Goal: Task Accomplishment & Management: Manage account settings

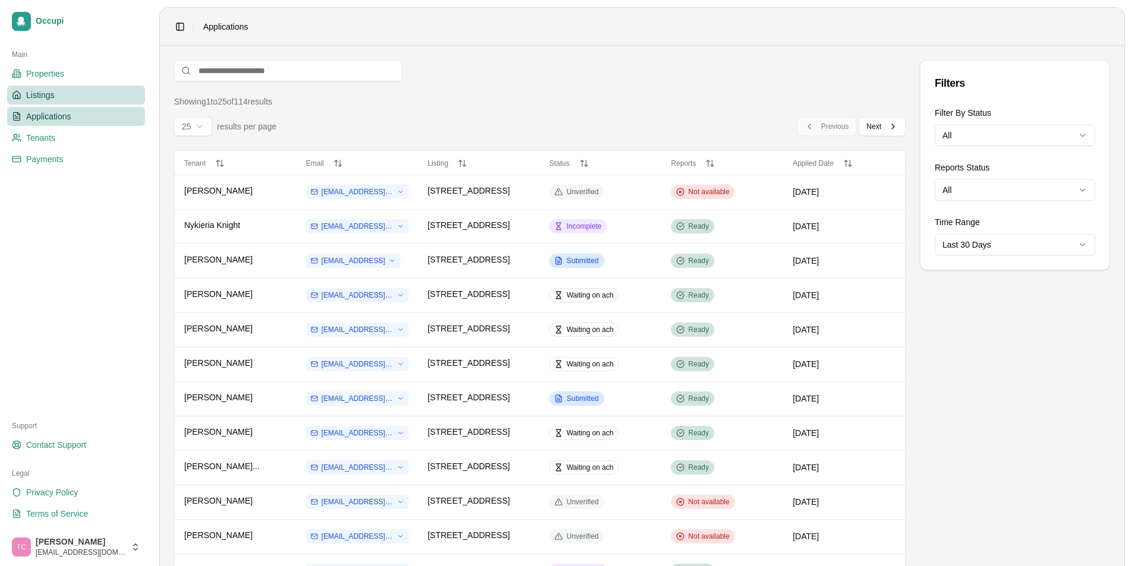
click at [67, 96] on link "Listings" at bounding box center [76, 95] width 138 height 19
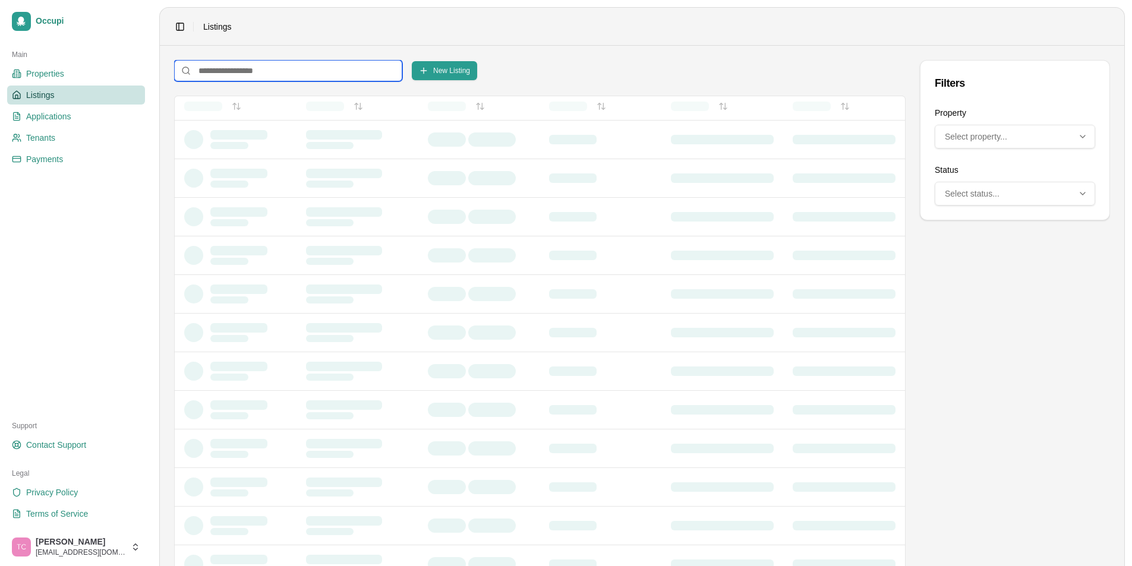
click at [219, 74] on input at bounding box center [288, 70] width 228 height 21
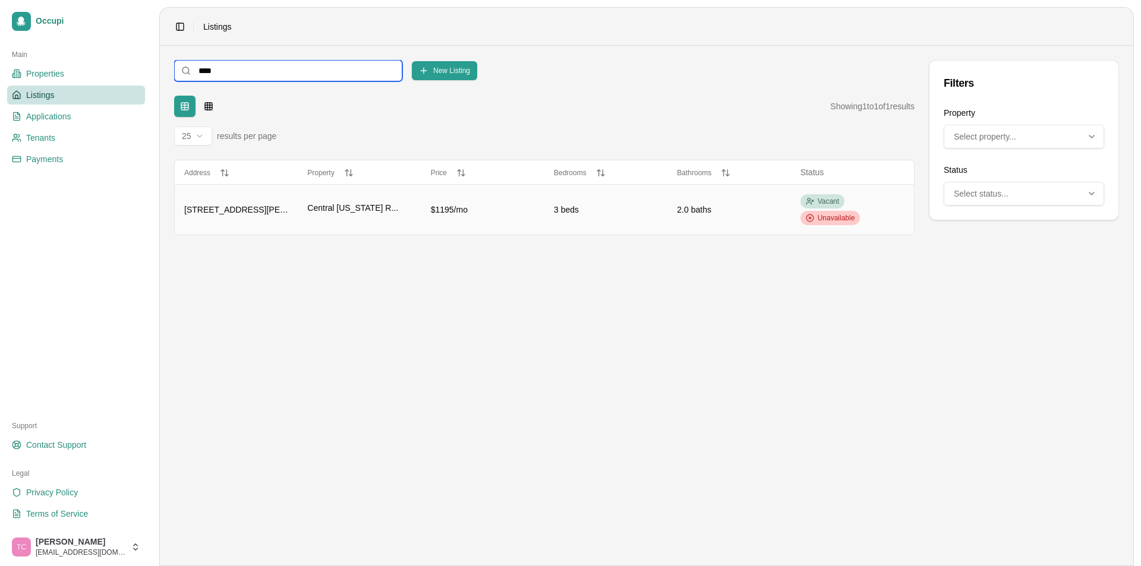
type input "****"
click at [839, 217] on span "Unavailable" at bounding box center [836, 218] width 37 height 10
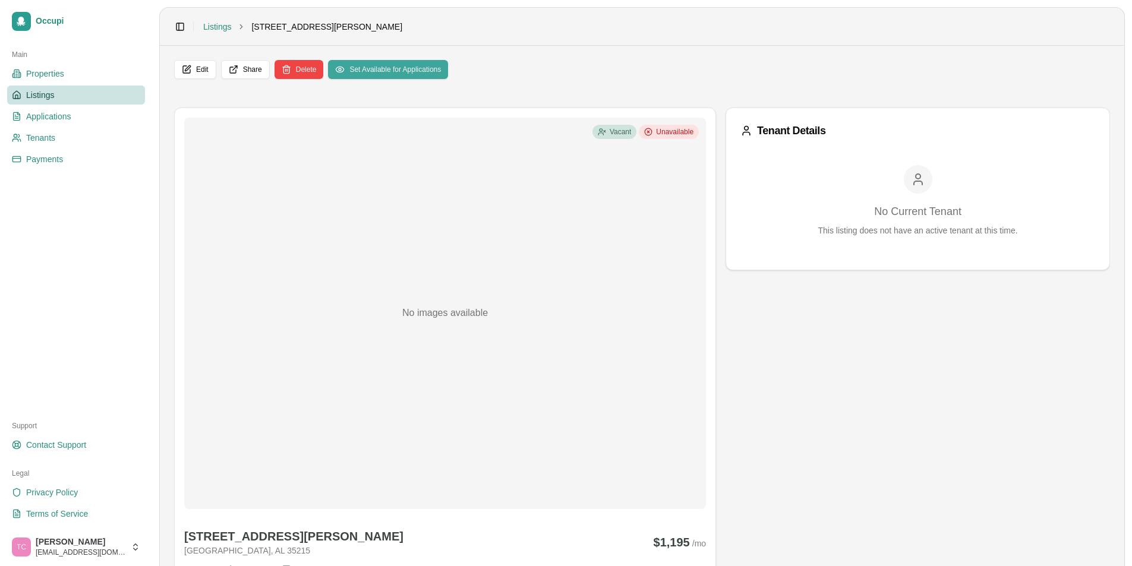
click at [389, 70] on button "Set Available for Applications" at bounding box center [388, 69] width 120 height 19
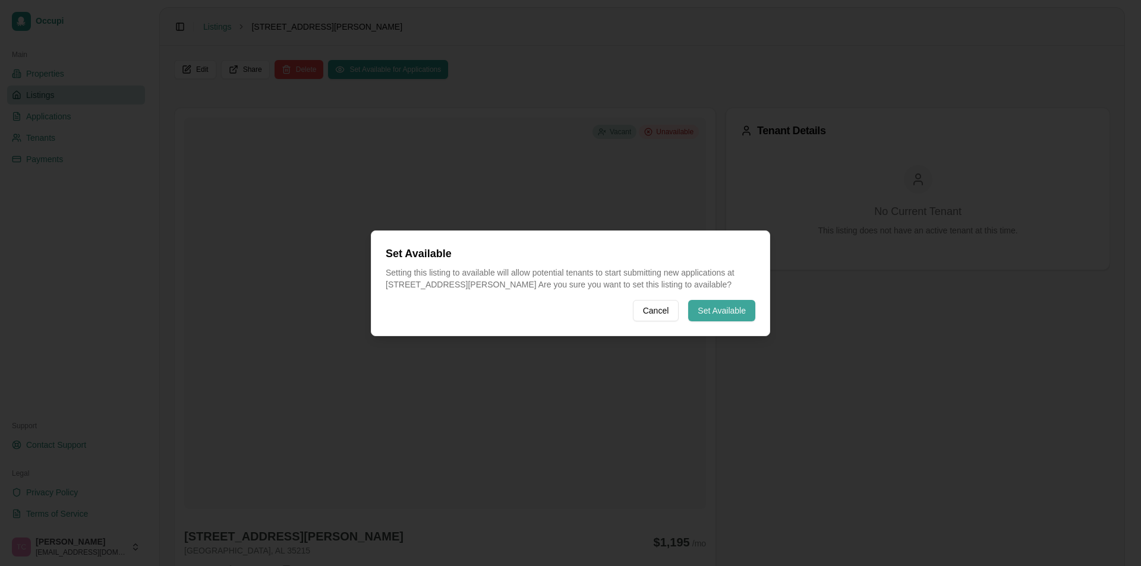
click at [724, 317] on button "Set Available" at bounding box center [721, 310] width 67 height 21
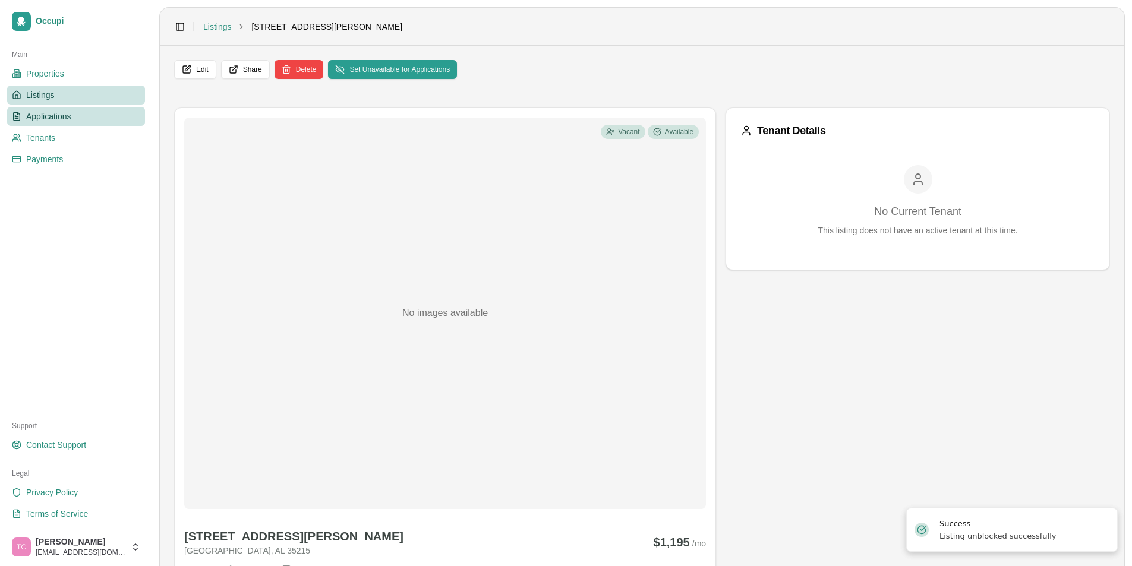
click at [46, 111] on span "Applications" at bounding box center [48, 117] width 45 height 12
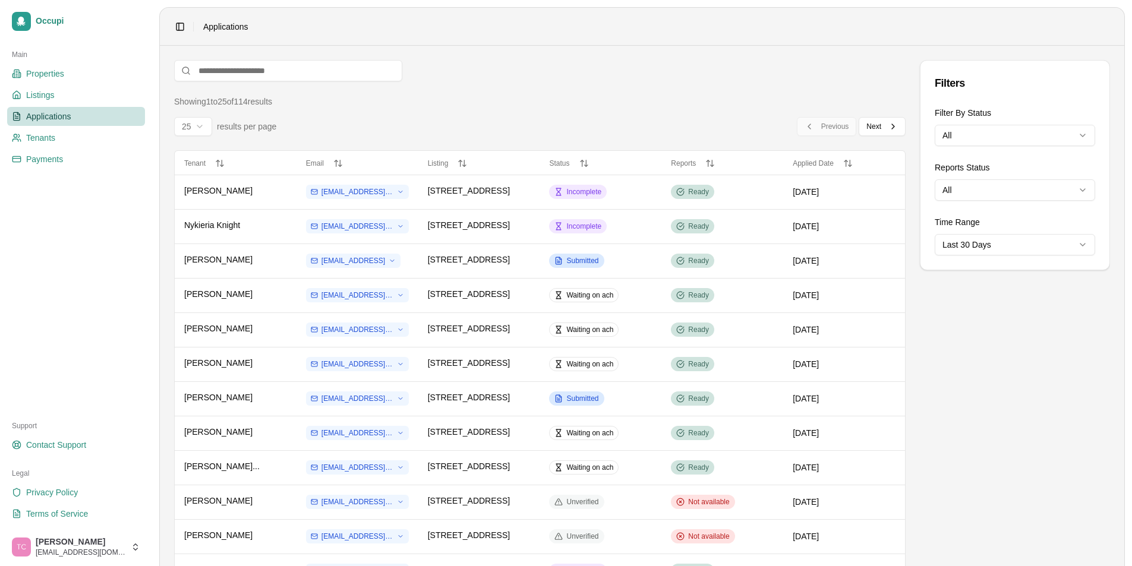
click at [61, 116] on span "Applications" at bounding box center [48, 117] width 45 height 12
